Goal: Task Accomplishment & Management: Manage account settings

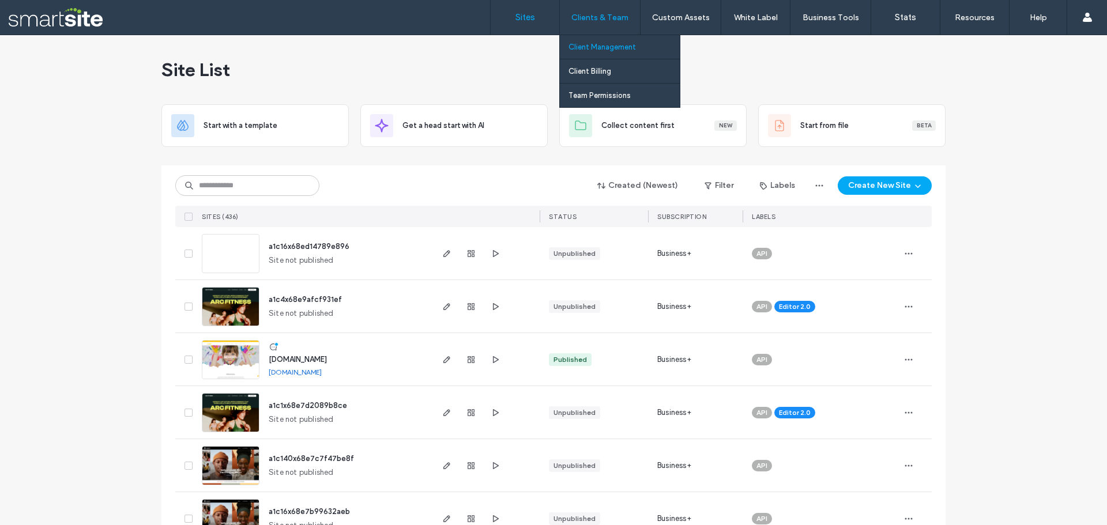
click at [609, 48] on label "Client Management" at bounding box center [602, 47] width 67 height 9
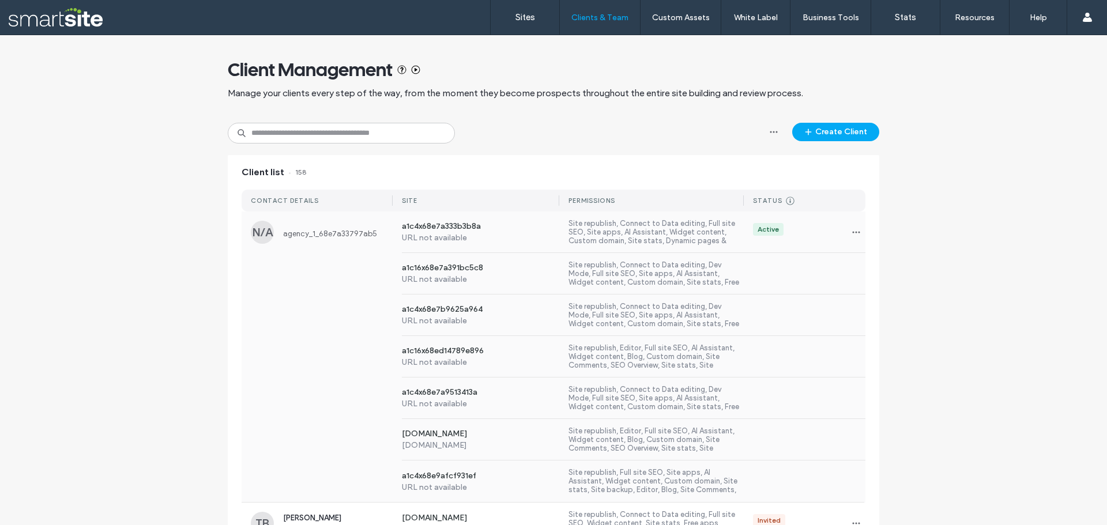
click at [302, 232] on span "agency_1_68e7a33797ab5" at bounding box center [338, 234] width 110 height 9
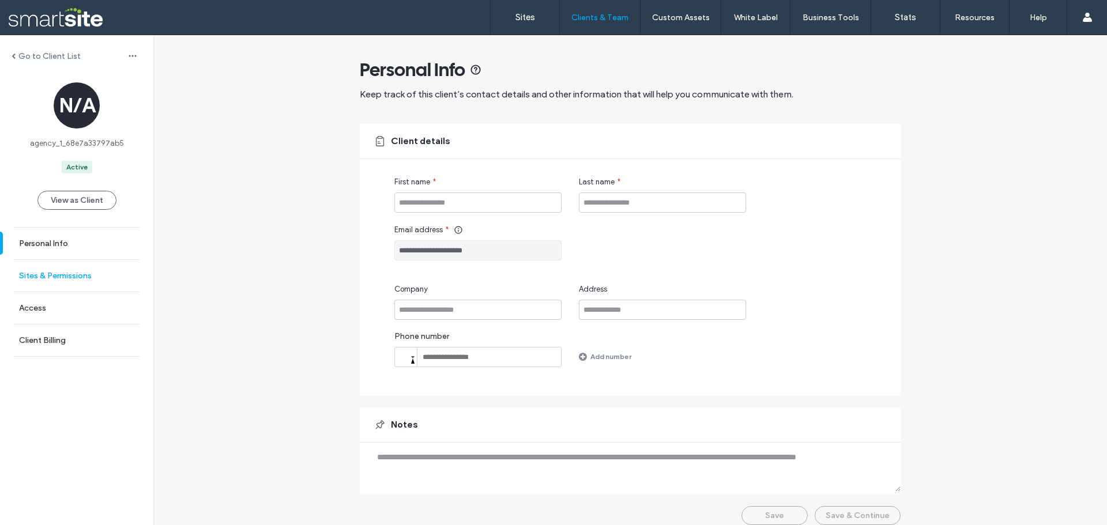
click at [62, 270] on link "Sites & Permissions" at bounding box center [76, 276] width 153 height 32
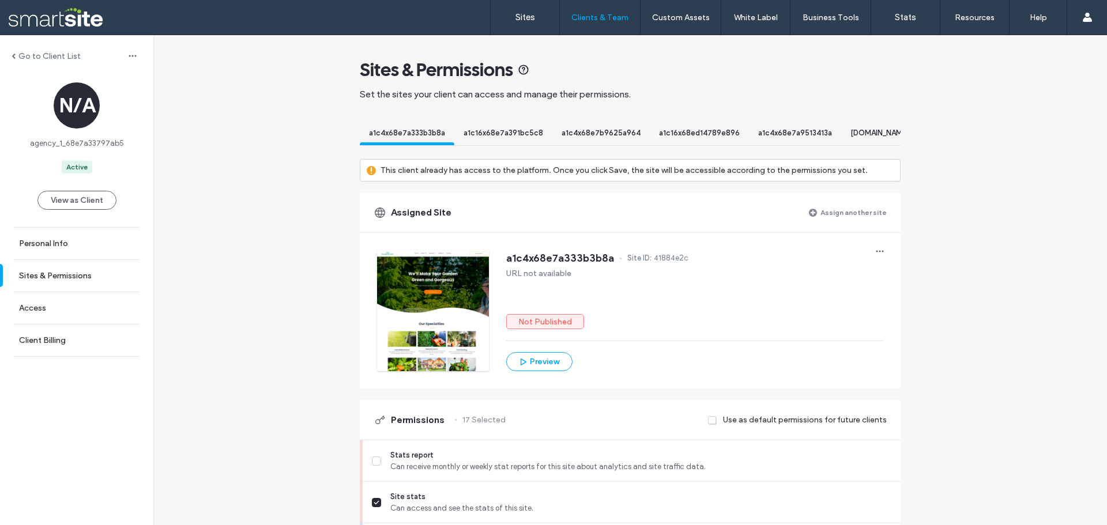
scroll to position [0, 87]
click at [585, 136] on span "a1c16x68ed14789e896" at bounding box center [612, 133] width 81 height 9
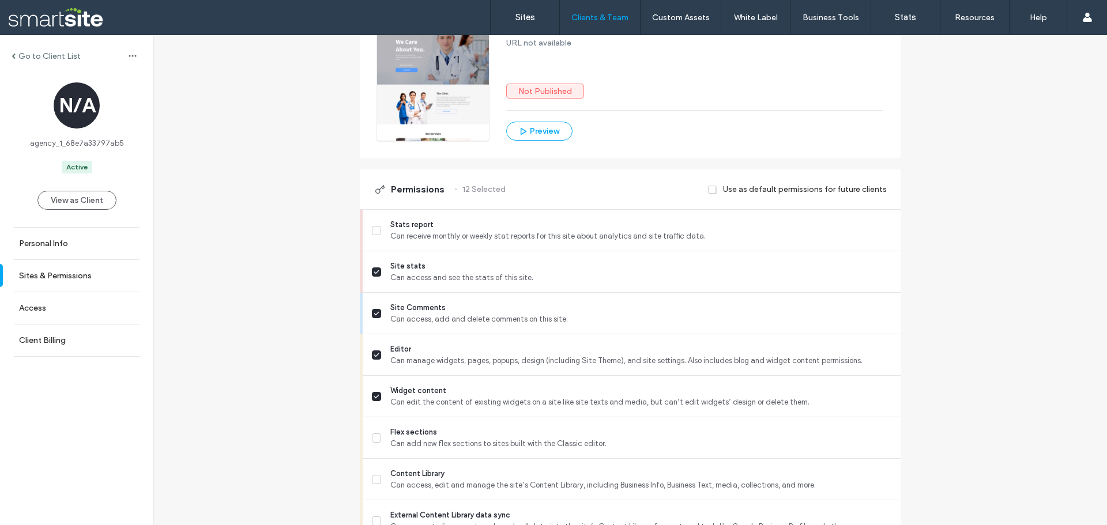
scroll to position [0, 0]
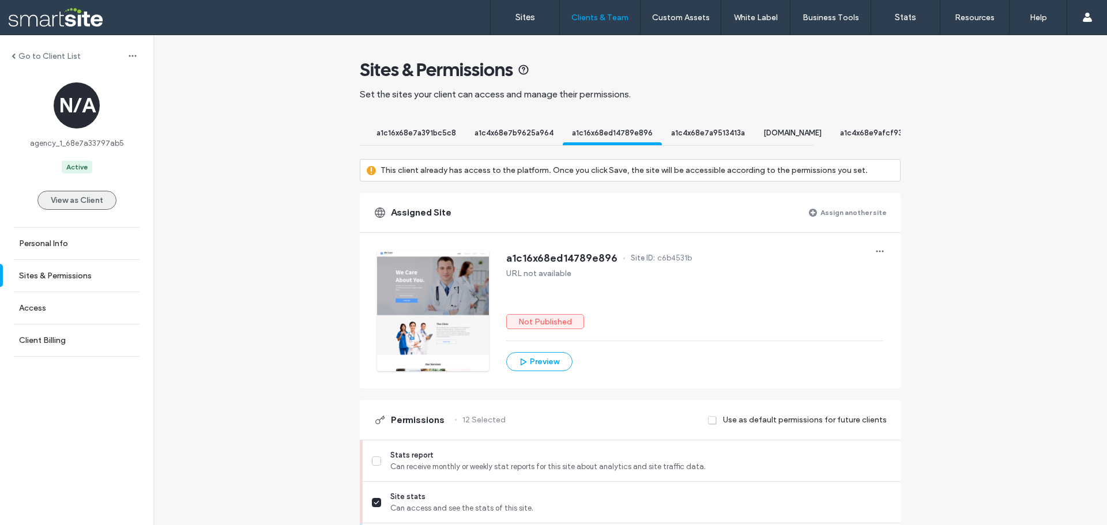
click at [69, 204] on button "View as Client" at bounding box center [76, 200] width 79 height 19
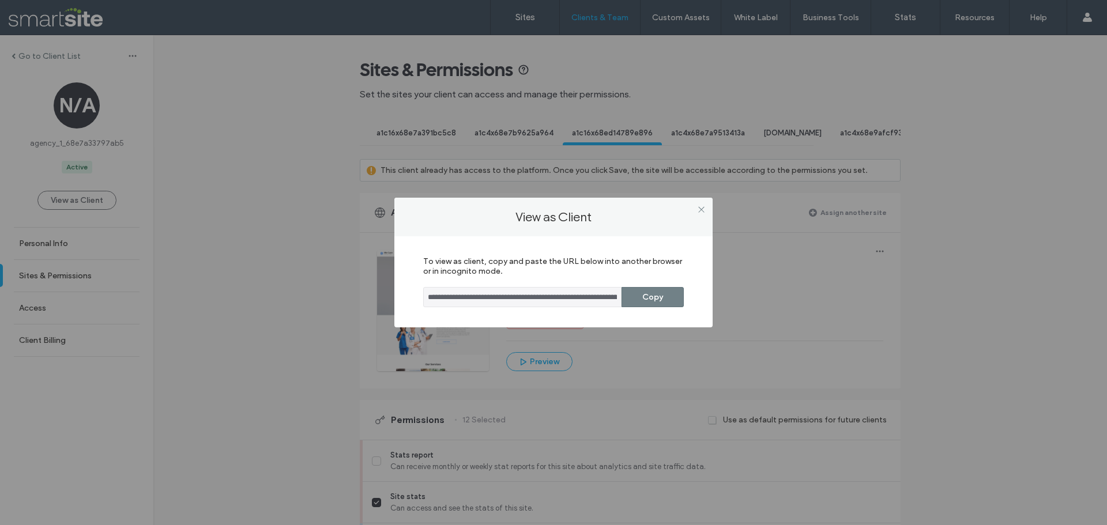
click at [664, 304] on button "Copy" at bounding box center [653, 297] width 62 height 20
click at [698, 208] on icon at bounding box center [701, 209] width 9 height 9
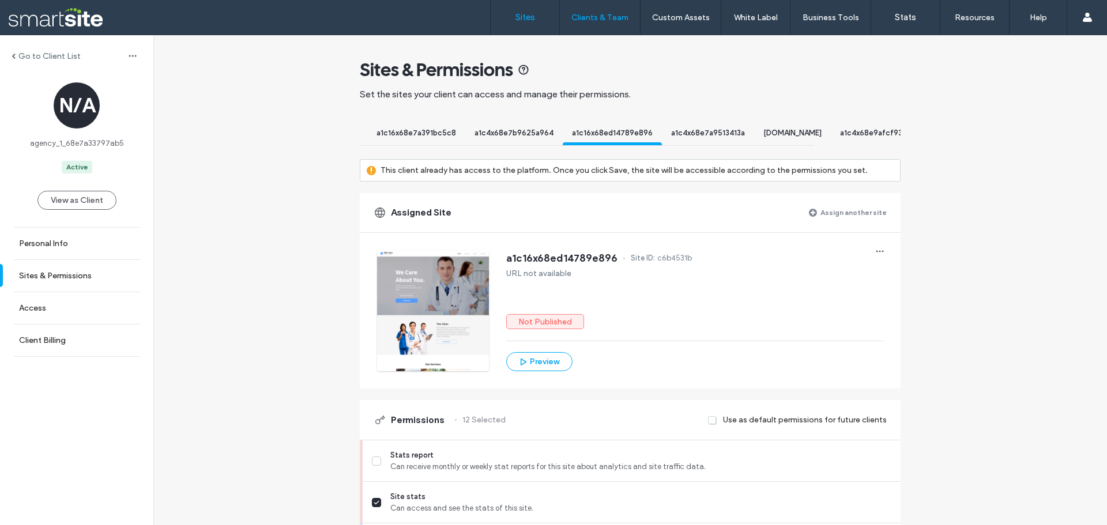
click at [516, 21] on label "Sites" at bounding box center [526, 17] width 20 height 10
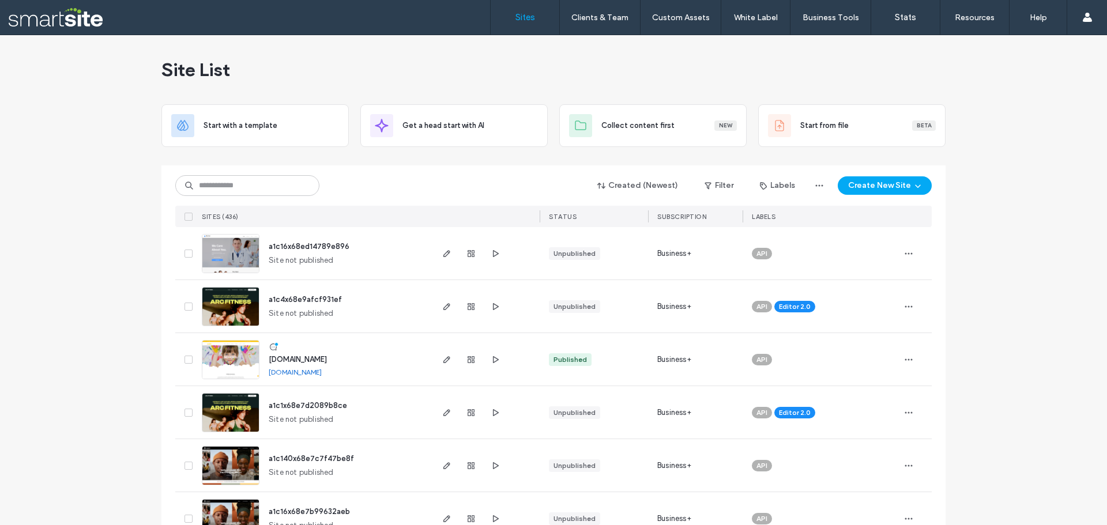
click at [476, 247] on div at bounding box center [471, 253] width 62 height 52
click at [471, 253] on icon "button" at bounding box center [471, 253] width 9 height 9
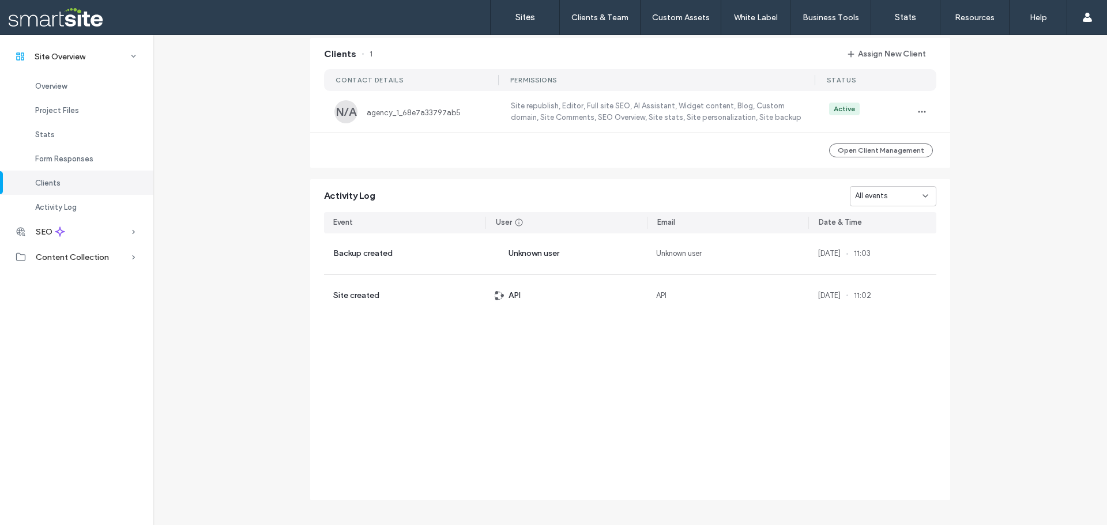
scroll to position [954, 0]
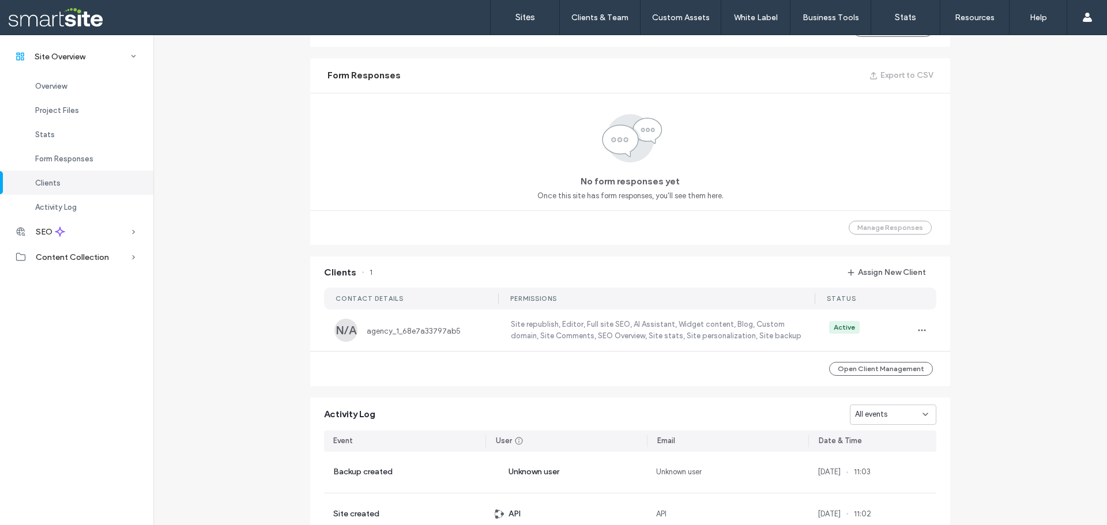
scroll to position [724, 0]
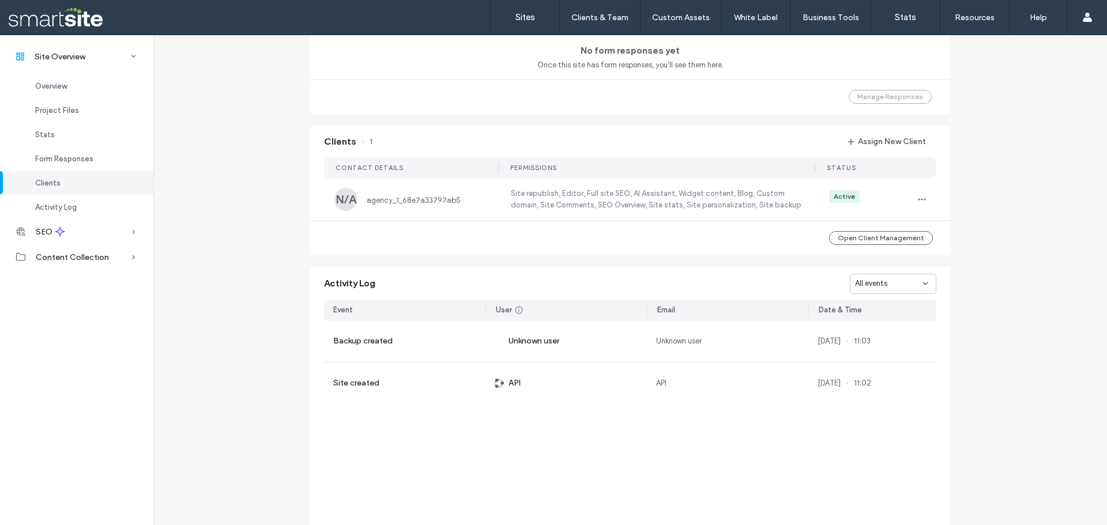
scroll to position [954, 0]
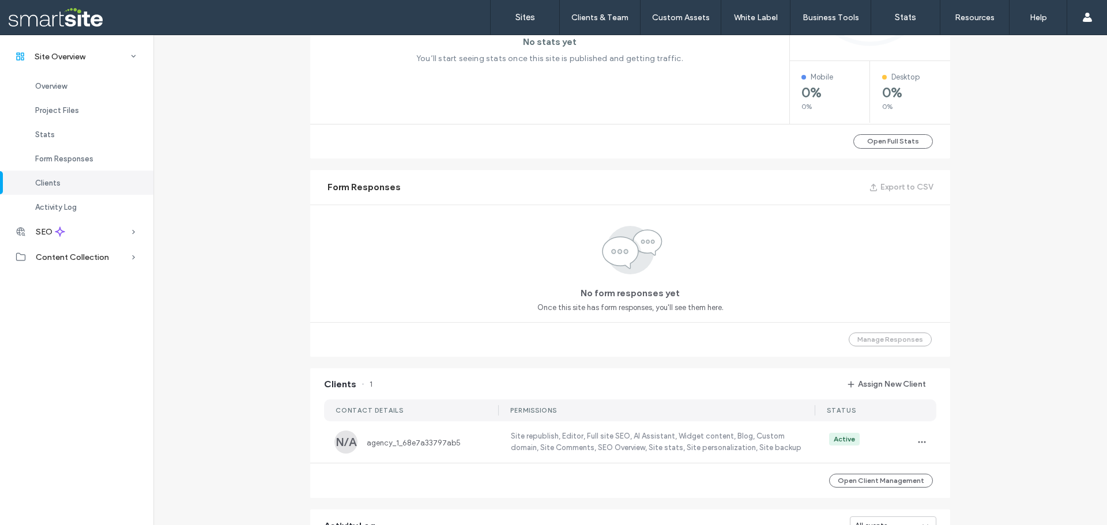
scroll to position [608, 0]
click at [518, 9] on link "Sites" at bounding box center [525, 17] width 69 height 35
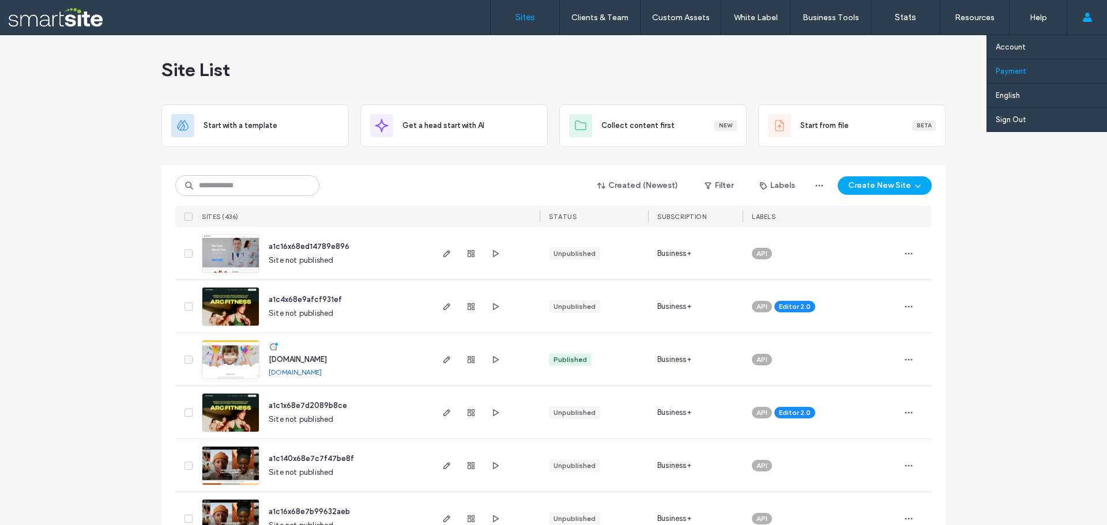
click at [1032, 74] on link "Payment" at bounding box center [1051, 71] width 111 height 24
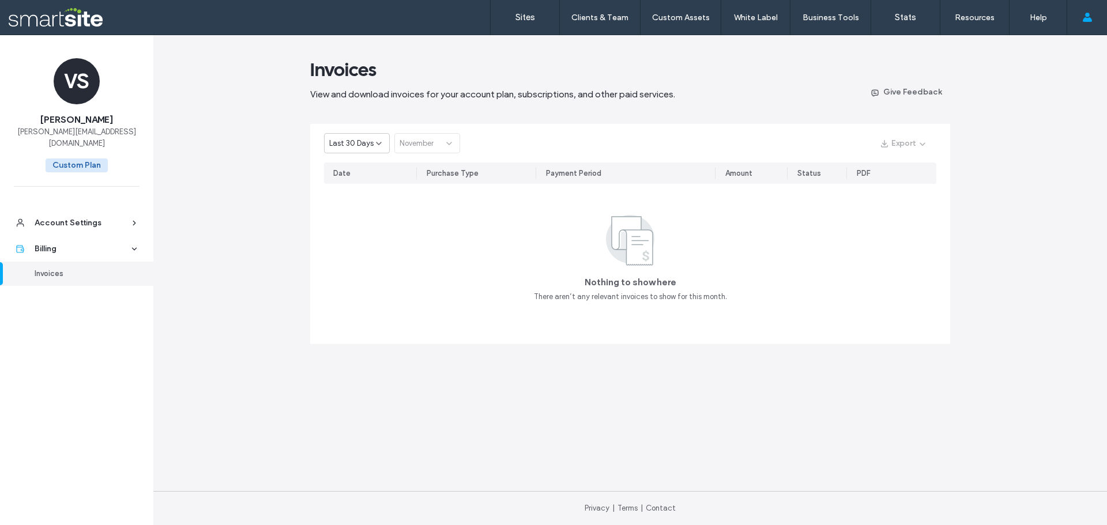
click at [362, 138] on span "Last 30 Days" at bounding box center [351, 144] width 44 height 12
click at [358, 183] on span "Current Year" at bounding box center [350, 184] width 42 height 12
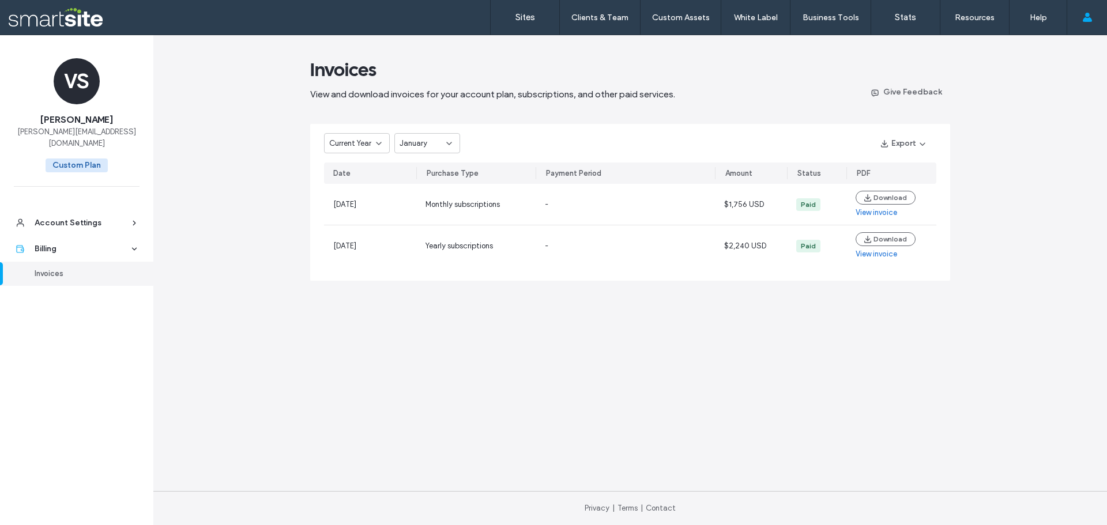
click at [409, 146] on span "January" at bounding box center [414, 144] width 28 height 12
click at [424, 250] on div "September" at bounding box center [427, 244] width 65 height 20
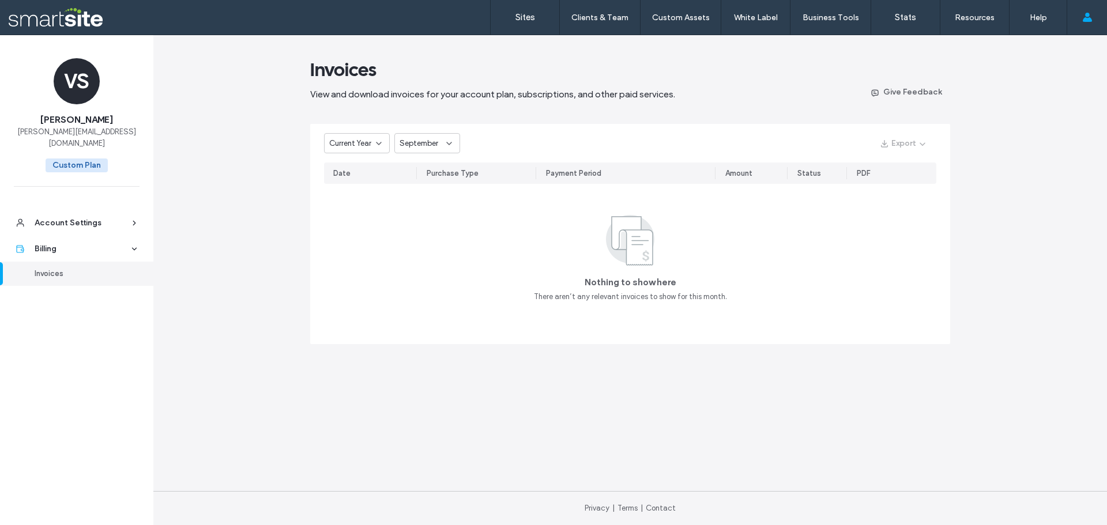
click at [420, 150] on div "September" at bounding box center [427, 143] width 66 height 20
click at [414, 265] on span "October" at bounding box center [414, 265] width 29 height 12
click at [529, 24] on link "Sites" at bounding box center [525, 17] width 69 height 35
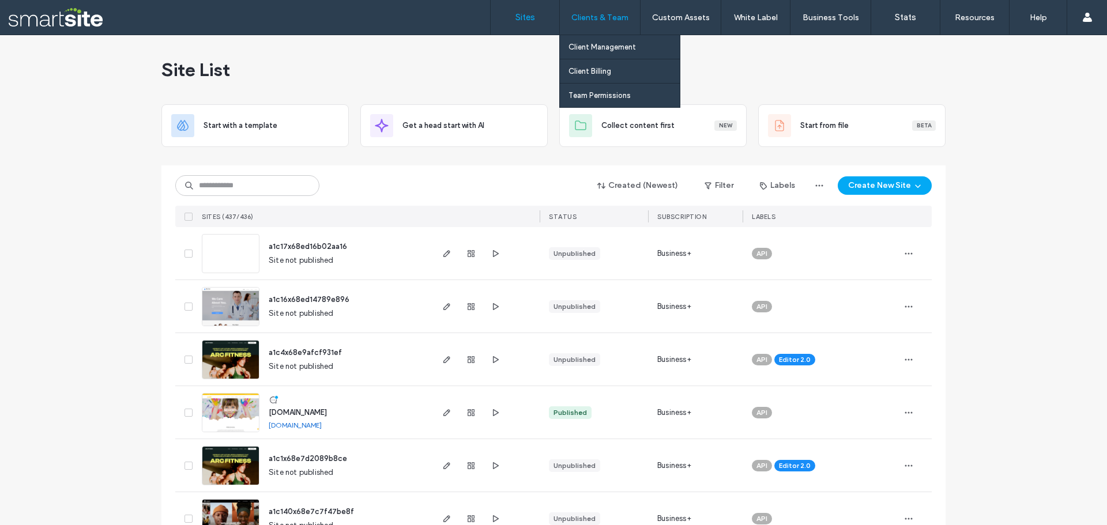
click at [600, 22] on label "Clients & Team" at bounding box center [599, 18] width 57 height 10
click at [603, 40] on link "Client Management" at bounding box center [624, 47] width 111 height 24
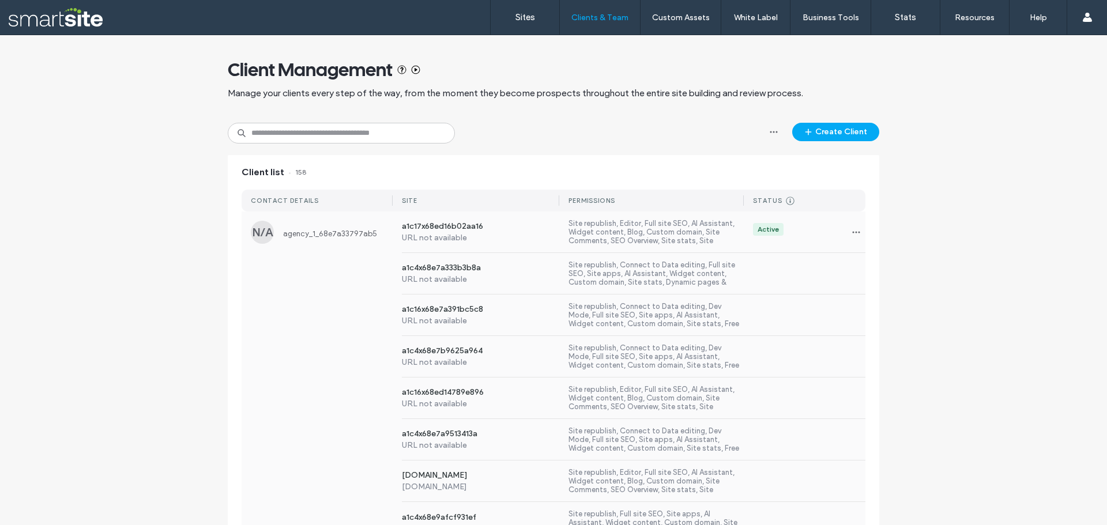
click at [349, 230] on span "agency_1_68e7a33797ab5" at bounding box center [338, 234] width 110 height 9
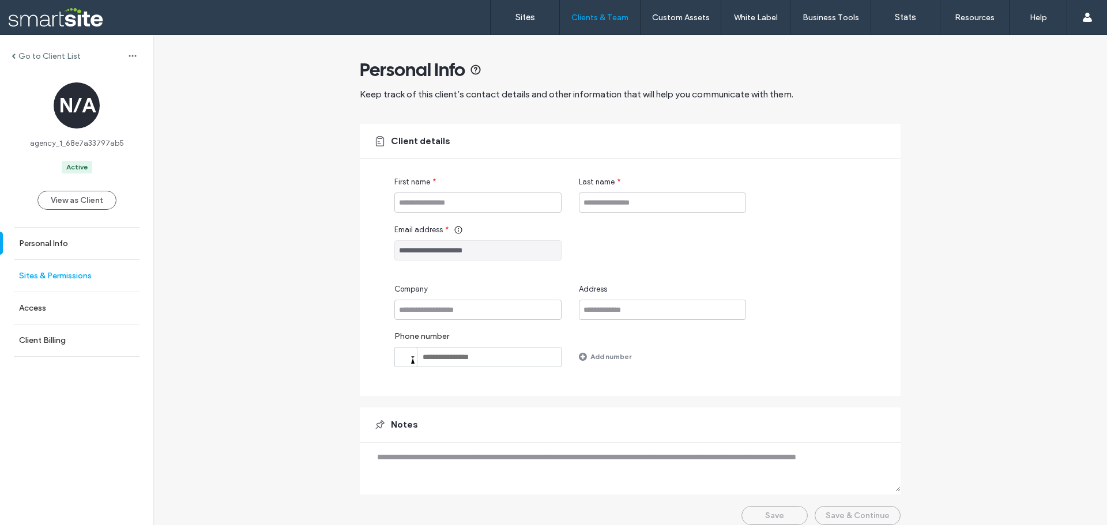
click at [44, 269] on link "Sites & Permissions" at bounding box center [76, 276] width 153 height 32
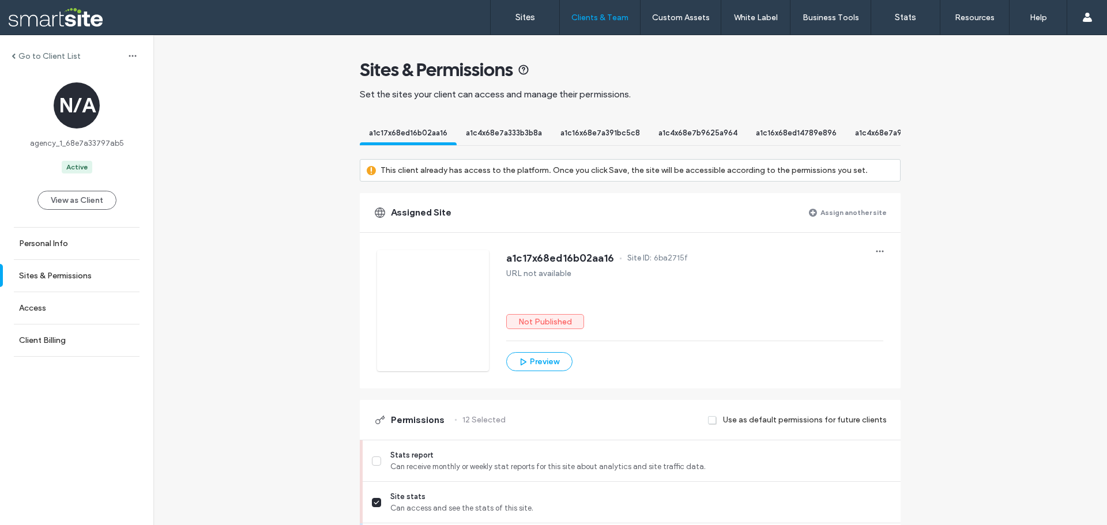
click at [400, 135] on span "a1c17x68ed16b02aa16" at bounding box center [408, 133] width 78 height 9
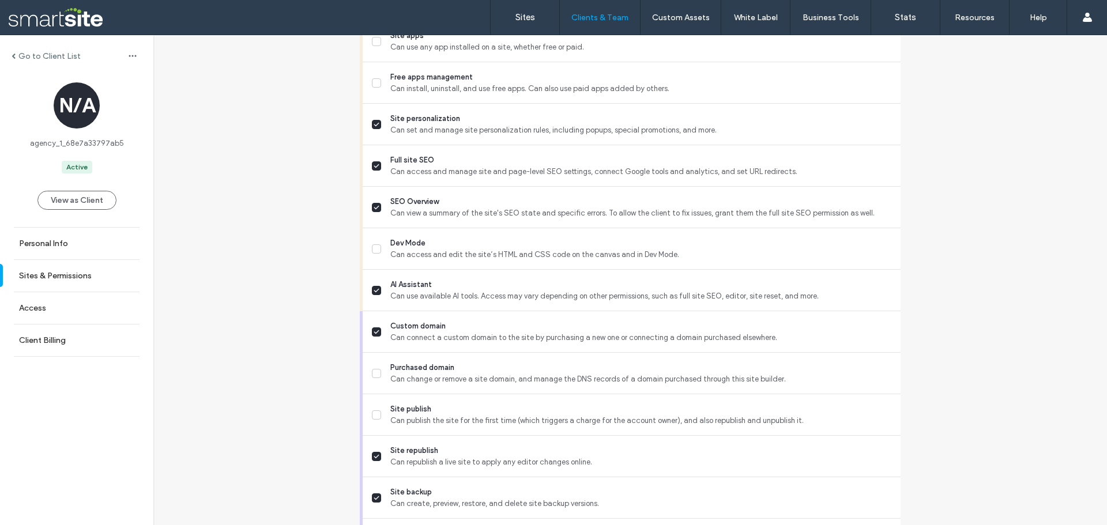
scroll to position [1038, 0]
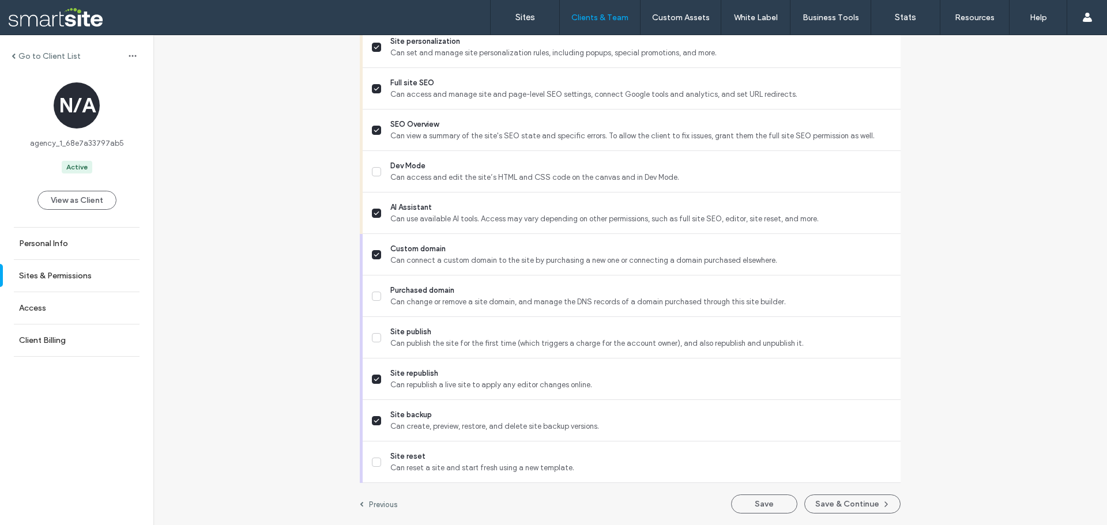
click at [32, 54] on label "Go to Client List" at bounding box center [49, 56] width 62 height 10
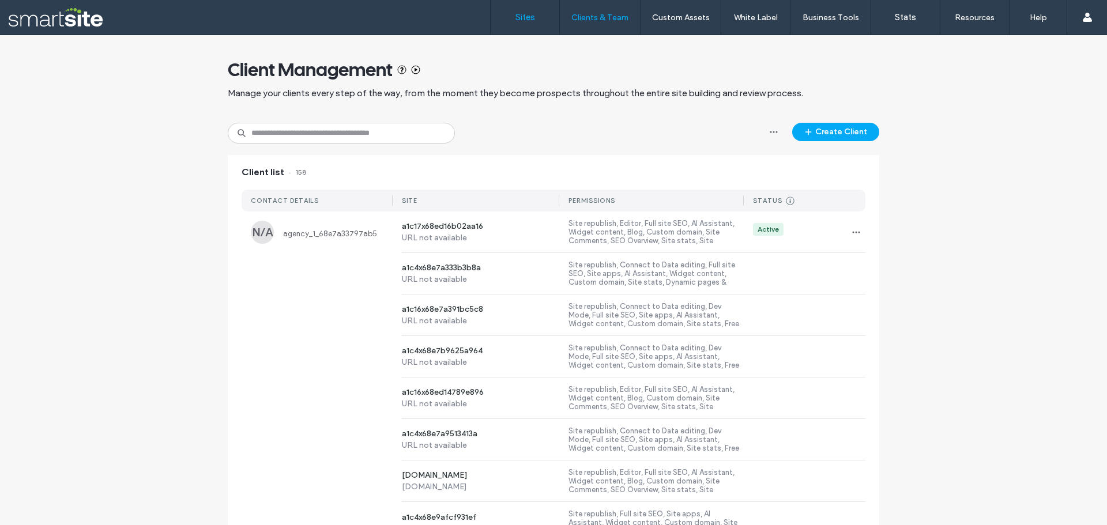
click at [510, 18] on link "Sites" at bounding box center [525, 17] width 69 height 35
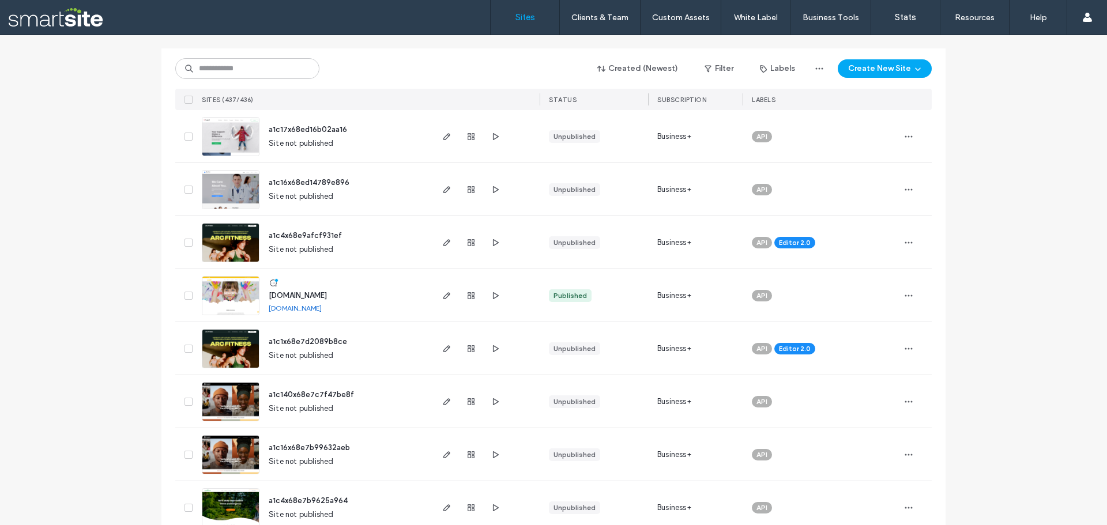
scroll to position [115, 0]
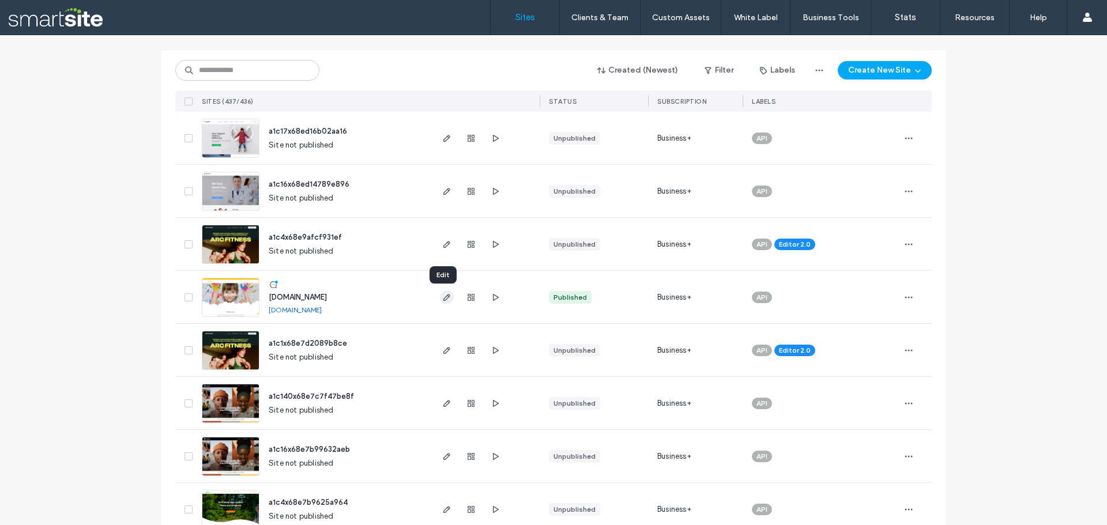
click at [442, 299] on icon "button" at bounding box center [446, 297] width 9 height 9
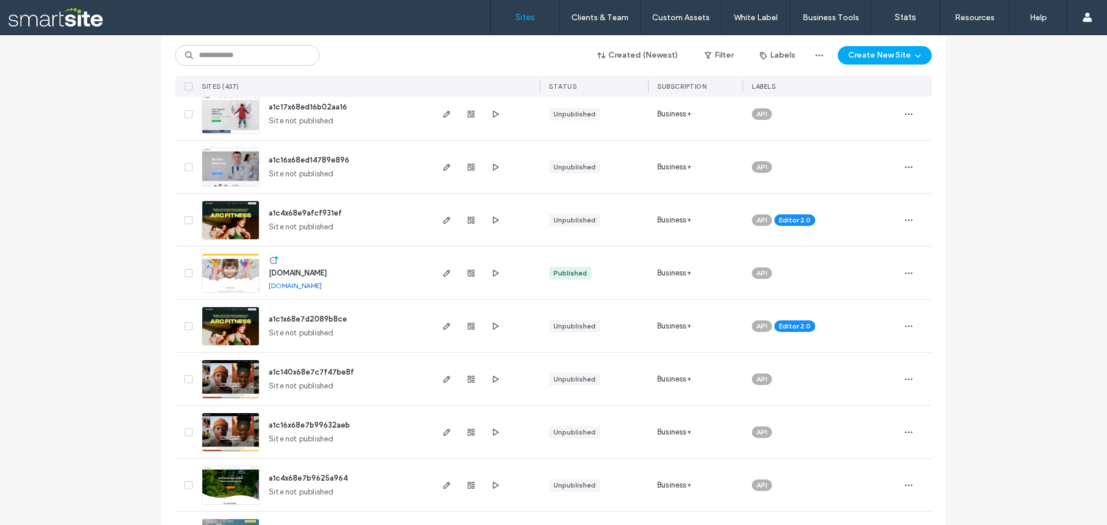
scroll to position [115, 0]
